Goal: Task Accomplishment & Management: Use online tool/utility

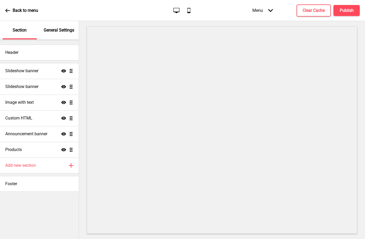
click at [217, 11] on div "Back to menu Desktop Mobile Menu Arrow down Product Page Store Information Chec…" at bounding box center [182, 10] width 365 height 21
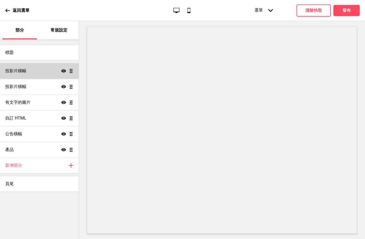
click at [38, 67] on div "投影片橫幅 Show Drag" at bounding box center [39, 71] width 79 height 16
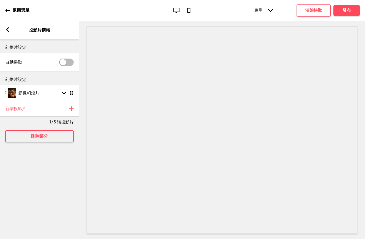
click at [6, 32] on rect at bounding box center [7, 29] width 5 height 5
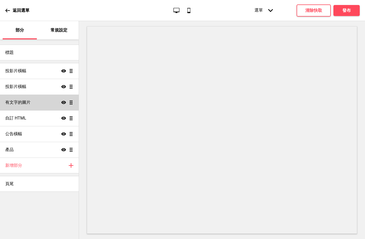
click at [21, 103] on font "有文字的圖片" at bounding box center [17, 102] width 25 height 5
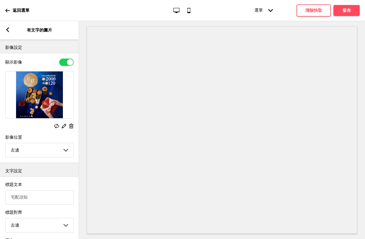
click at [72, 125] on icon at bounding box center [71, 126] width 4 height 5
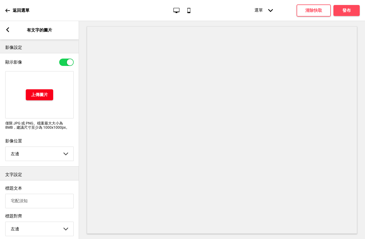
click at [47, 93] on font "上傳圖片" at bounding box center [39, 94] width 17 height 5
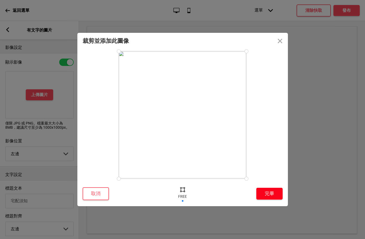
click at [271, 192] on font "完畢" at bounding box center [269, 193] width 9 height 5
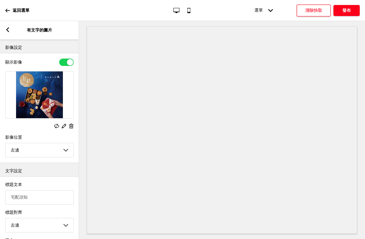
click at [345, 12] on font "發布" at bounding box center [346, 10] width 8 height 5
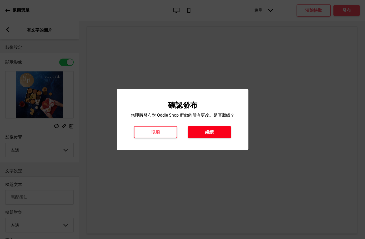
click at [212, 131] on font "繼續" at bounding box center [209, 132] width 8 height 5
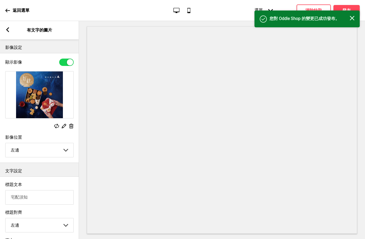
drag, startPoint x: 136, startPoint y: 11, endPoint x: 150, endPoint y: 9, distance: 13.3
click at [136, 11] on div "返回選單 Desktop Mobile 選單 Arrow down 產品頁面 商店資訊 查看 謝謝 條款與條件 隱私權政策 付款發票 選單 清除快取 發布" at bounding box center [182, 10] width 365 height 21
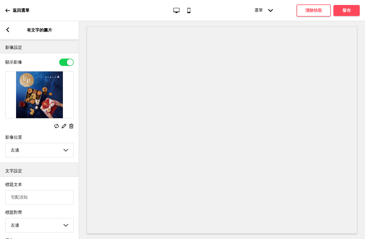
click at [9, 9] on icon at bounding box center [7, 10] width 5 height 5
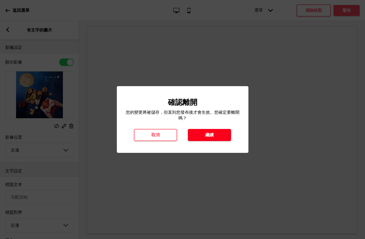
click at [209, 134] on font "繼續" at bounding box center [209, 135] width 8 height 5
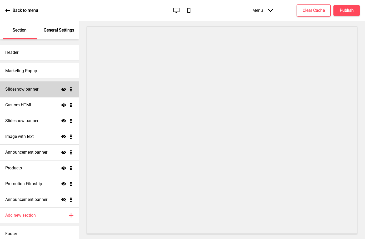
click at [31, 89] on h4 "Slideshow banner" at bounding box center [21, 90] width 33 height 6
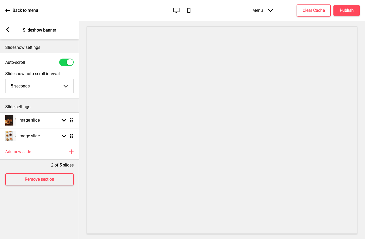
click at [6, 28] on div "Arrow left Slideshow banner" at bounding box center [39, 30] width 79 height 18
click at [6, 29] on rect at bounding box center [7, 29] width 5 height 5
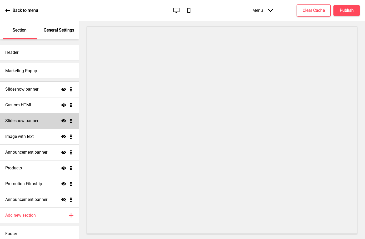
click at [18, 122] on h4 "Slideshow banner" at bounding box center [21, 121] width 33 height 6
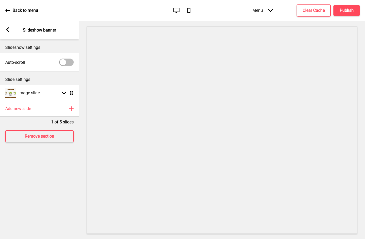
click at [6, 34] on div "Arrow left Slideshow banner" at bounding box center [39, 30] width 79 height 18
click at [8, 30] on rect at bounding box center [7, 29] width 5 height 5
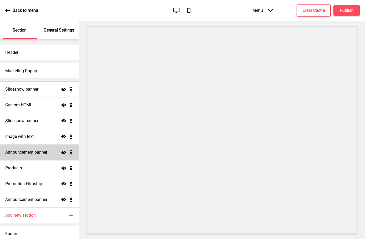
click at [37, 152] on h4 "Announcement banner" at bounding box center [26, 153] width 42 height 6
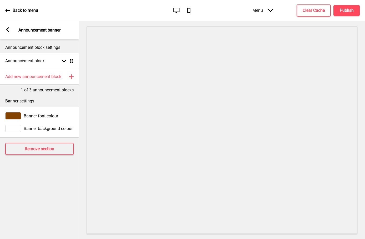
click at [6, 31] on rect at bounding box center [7, 29] width 5 height 5
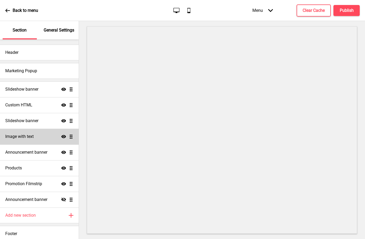
click at [28, 137] on h4 "Image with text" at bounding box center [19, 137] width 28 height 6
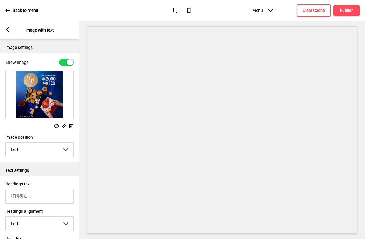
click at [55, 100] on img at bounding box center [40, 95] width 68 height 47
click at [71, 126] on icon at bounding box center [71, 126] width 4 height 5
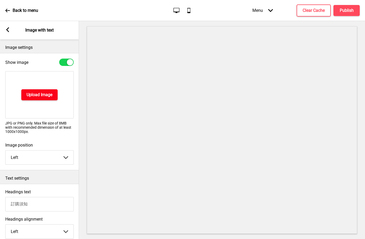
click at [44, 94] on h4 "Upload Image" at bounding box center [40, 95] width 26 height 6
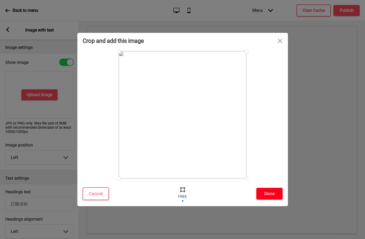
click at [274, 197] on button "Done" at bounding box center [269, 194] width 26 height 12
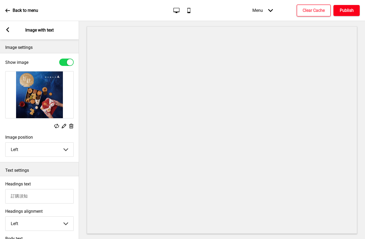
click at [344, 9] on h4 "Publish" at bounding box center [347, 11] width 14 height 6
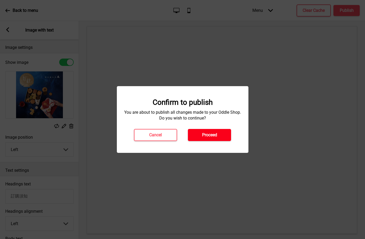
click at [209, 136] on h4 "Proceed" at bounding box center [209, 135] width 15 height 6
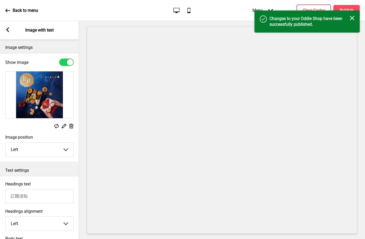
click at [349, 17] on h4 "Changes to your Oddle Shop have been successfully published." at bounding box center [309, 22] width 80 height 12
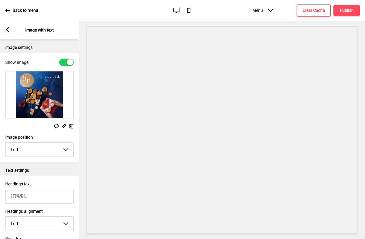
click at [7, 10] on icon at bounding box center [7, 10] width 4 height 3
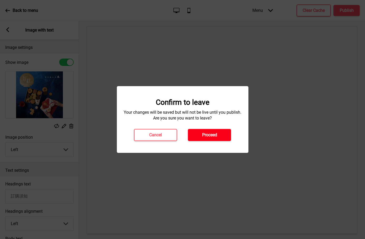
click at [202, 136] on h4 "Proceed" at bounding box center [209, 135] width 15 height 6
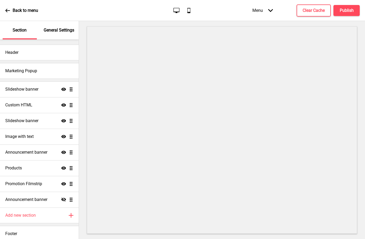
click at [22, 13] on p "Back to menu" at bounding box center [26, 11] width 26 height 6
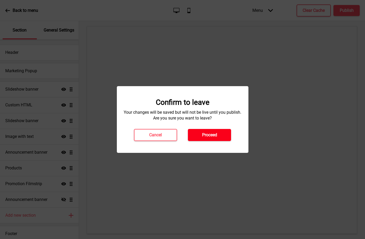
click at [222, 134] on button "Proceed" at bounding box center [209, 135] width 43 height 12
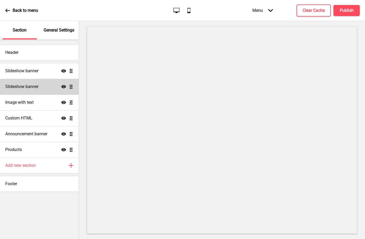
click at [37, 88] on h4 "Slideshow banner" at bounding box center [21, 87] width 33 height 6
